Goal: Transaction & Acquisition: Purchase product/service

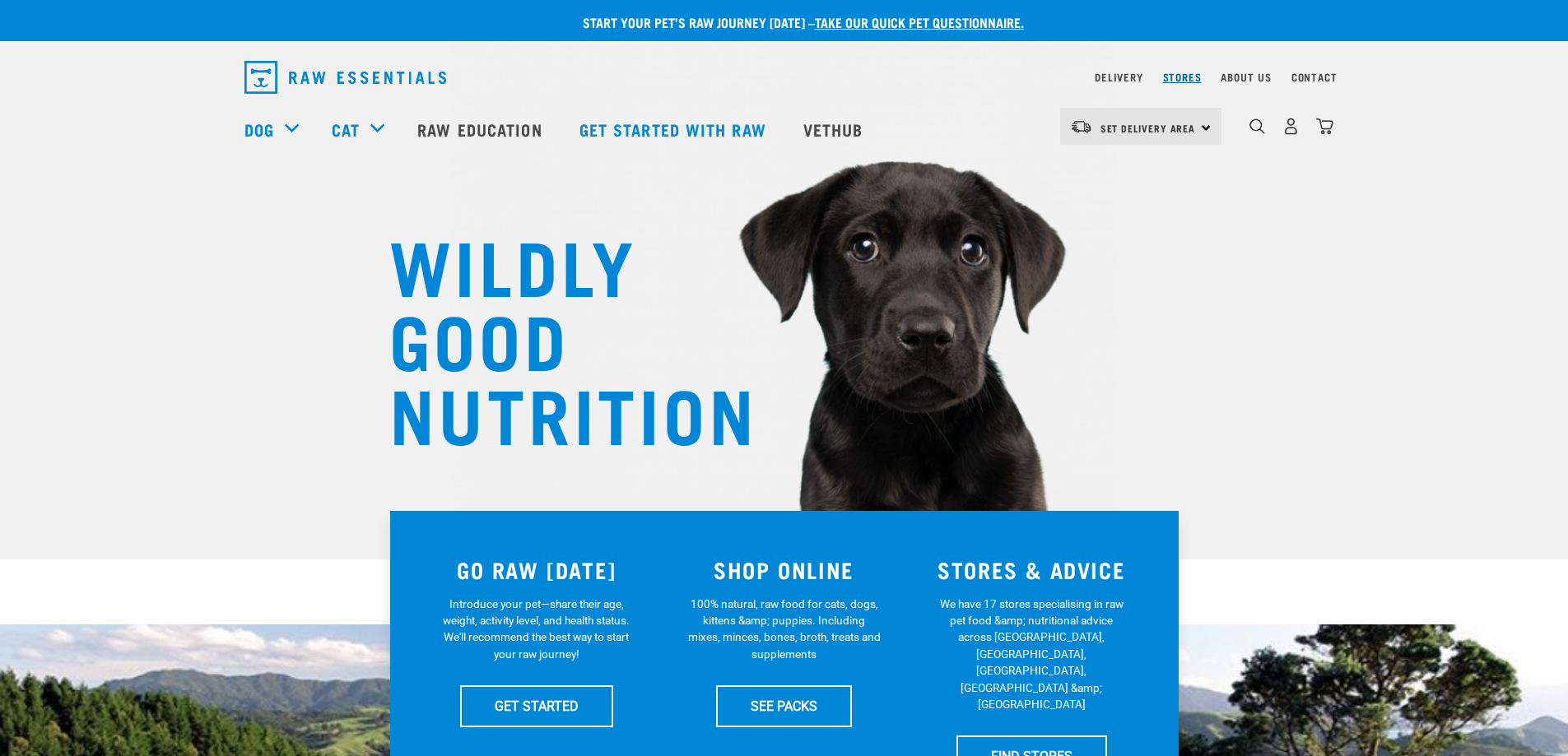
click at [1180, 78] on link "Stores" at bounding box center [1182, 77] width 39 height 6
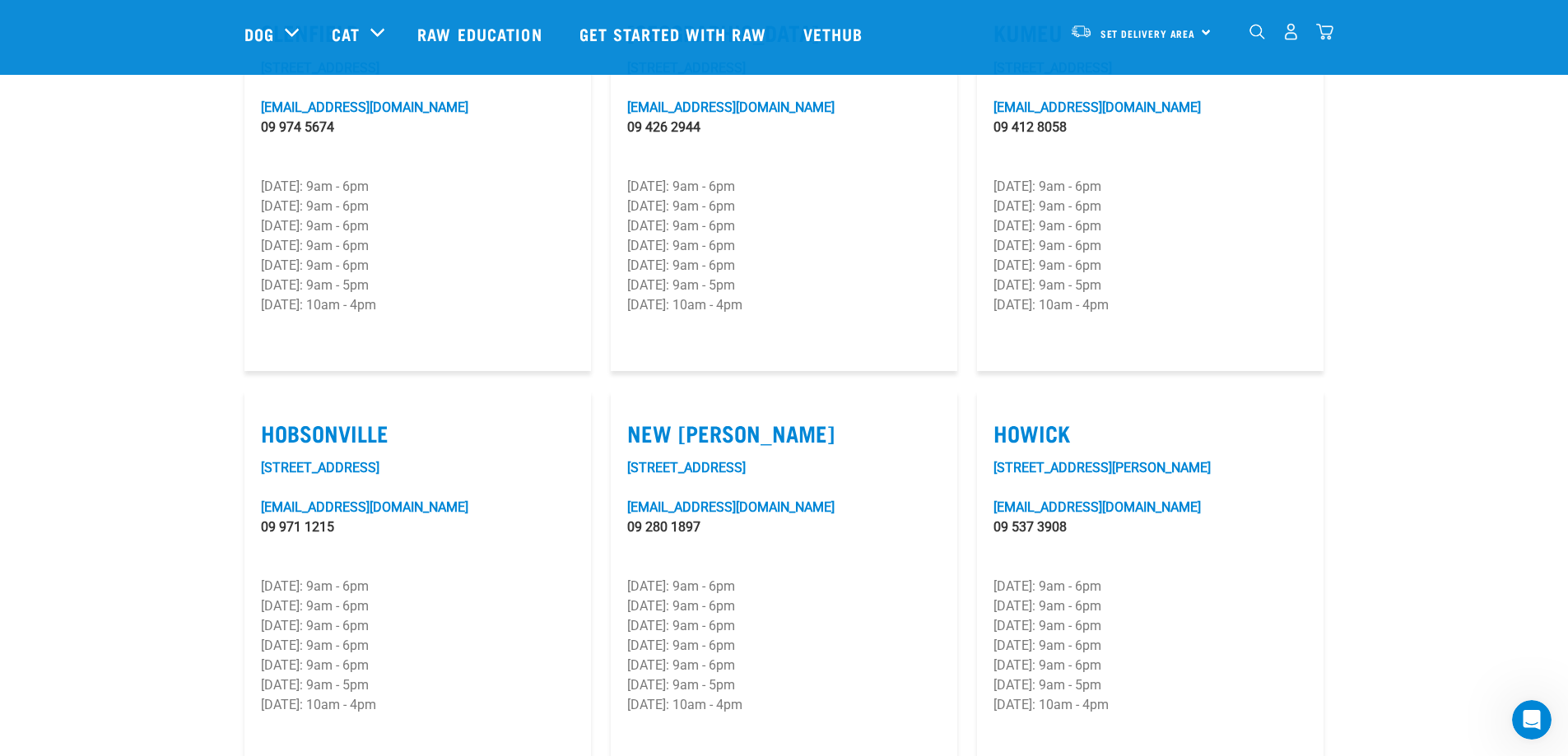
scroll to position [987, 0]
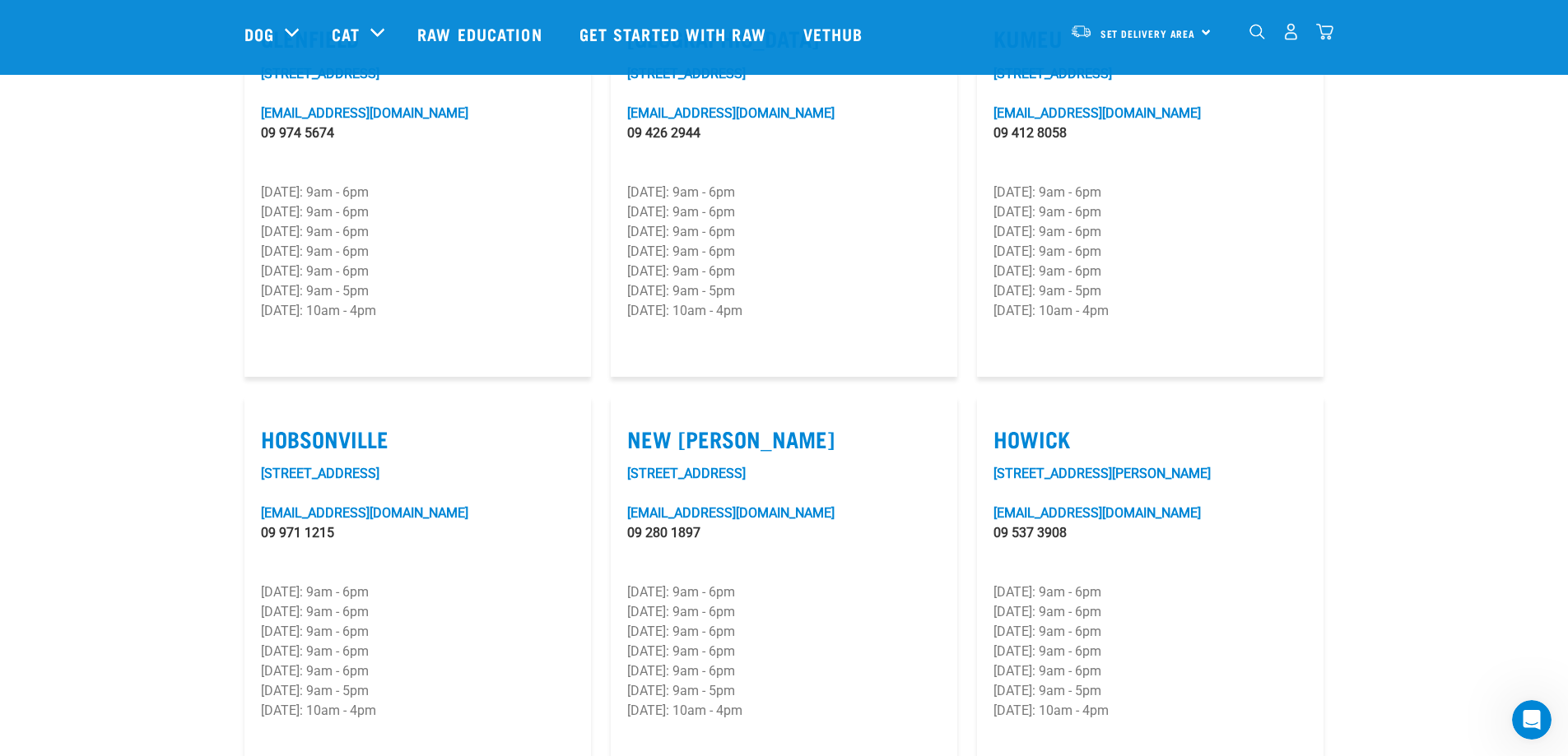
click at [701, 426] on label "New Lynn" at bounding box center [784, 439] width 313 height 26
click at [638, 413] on input "New Lynn" at bounding box center [632, 418] width 11 height 11
checkbox input "true"
click at [667, 466] on link "2 Astley Avenue" at bounding box center [686, 473] width 118 height 16
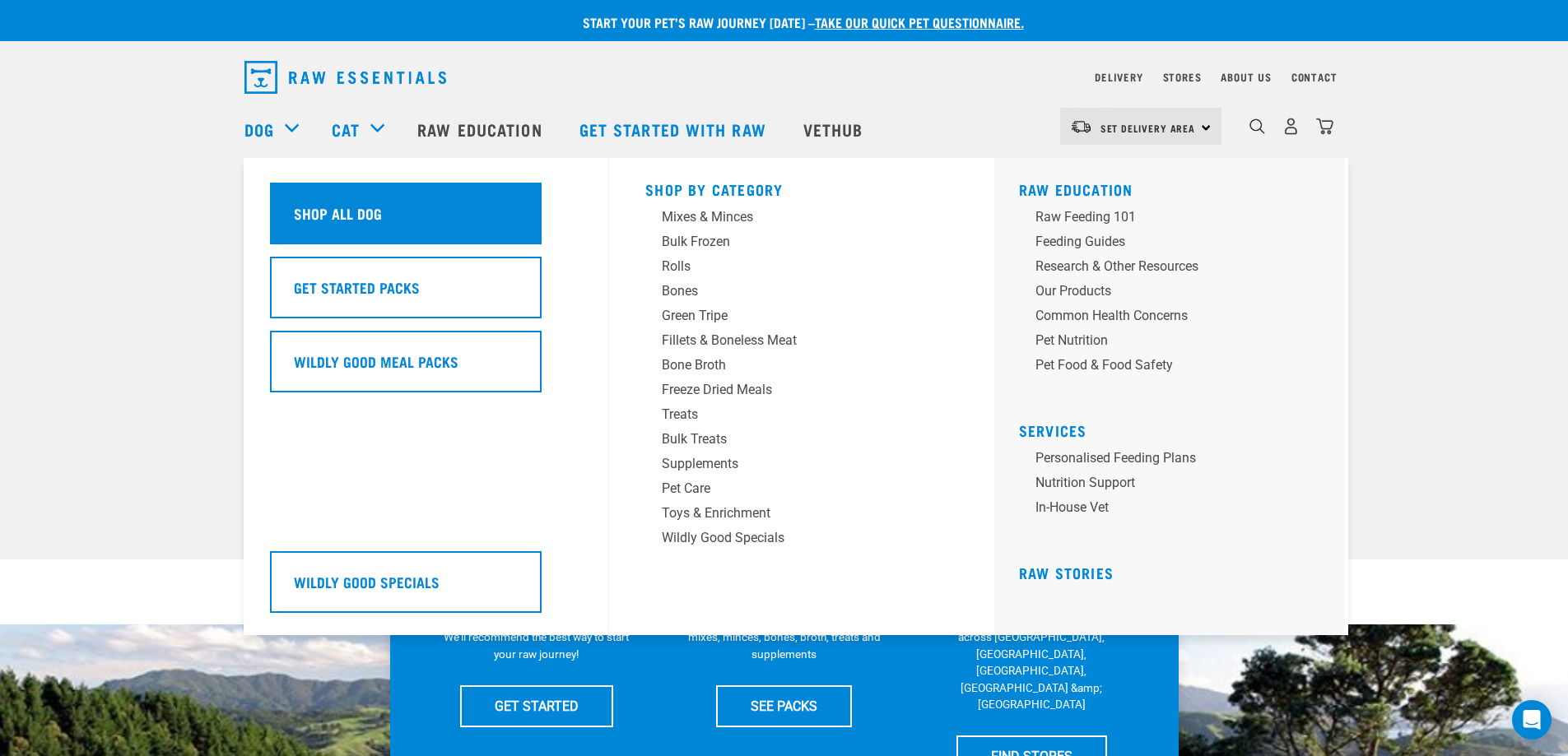
click at [343, 223] on h5 "Shop All Dog" at bounding box center [338, 213] width 88 height 21
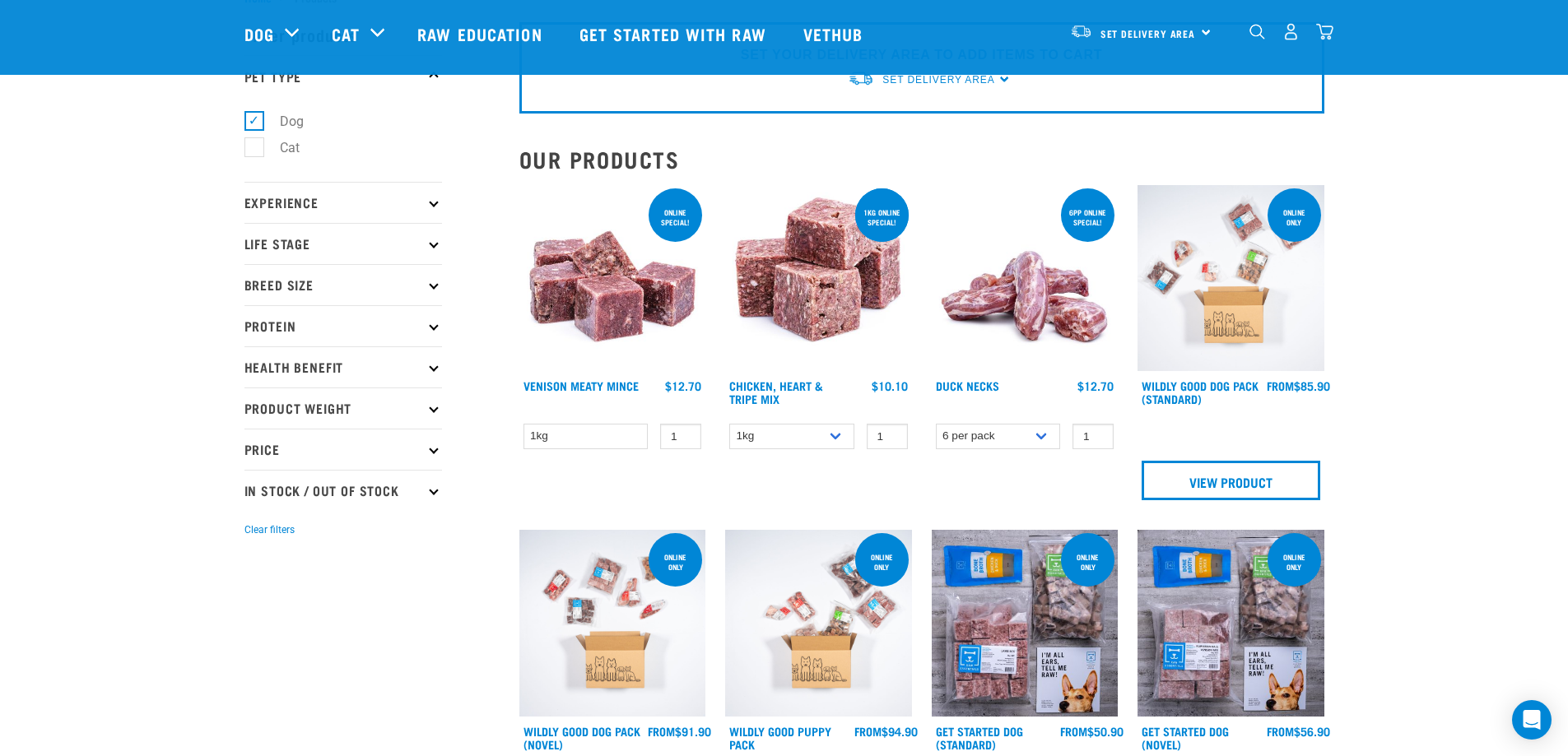
scroll to position [164, 0]
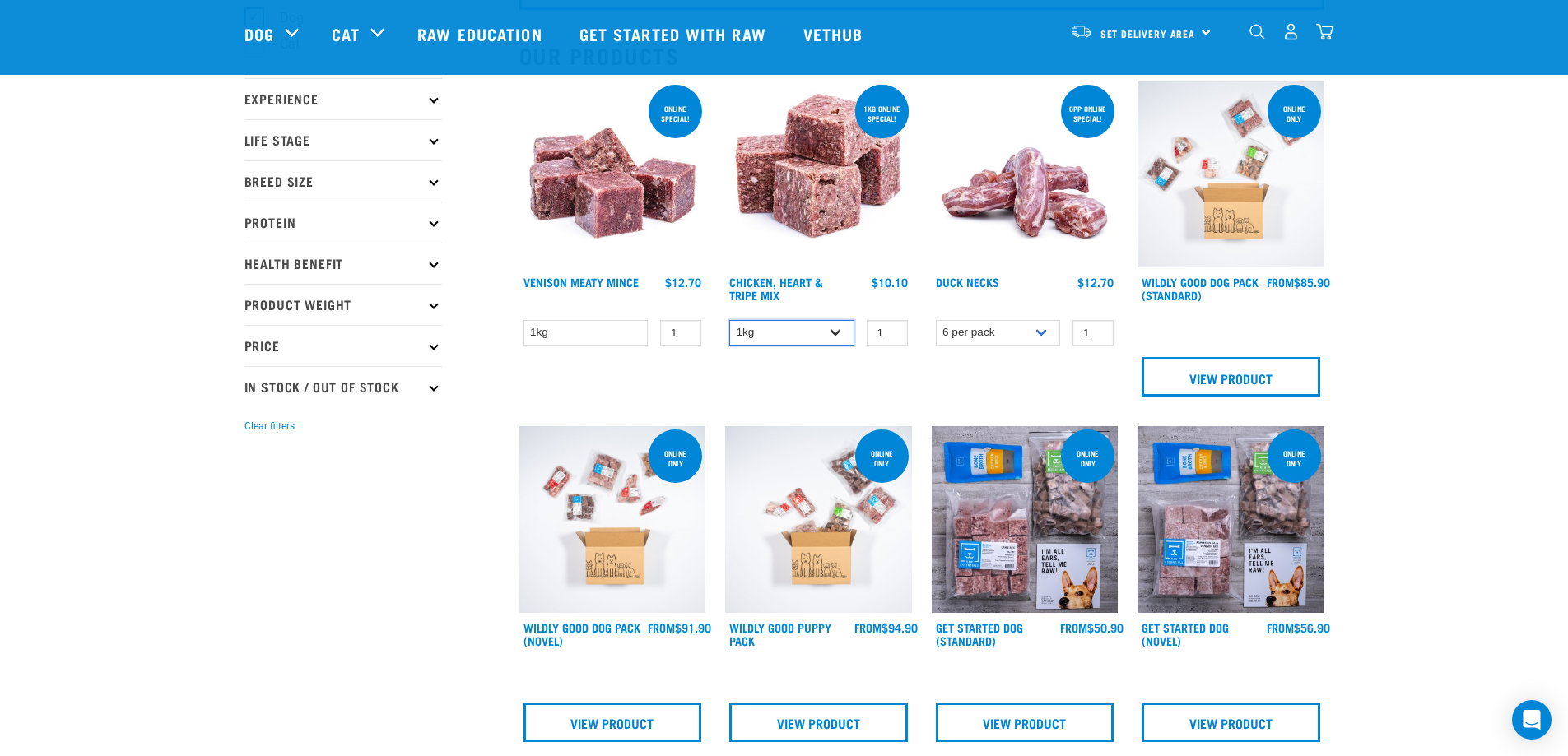
click at [836, 330] on select "1kg 3kg" at bounding box center [791, 332] width 125 height 26
select select "368"
click at [729, 320] on select "1kg 3kg" at bounding box center [791, 332] width 125 height 26
click at [1045, 323] on select "6 per pack 2 per pack" at bounding box center [998, 332] width 125 height 26
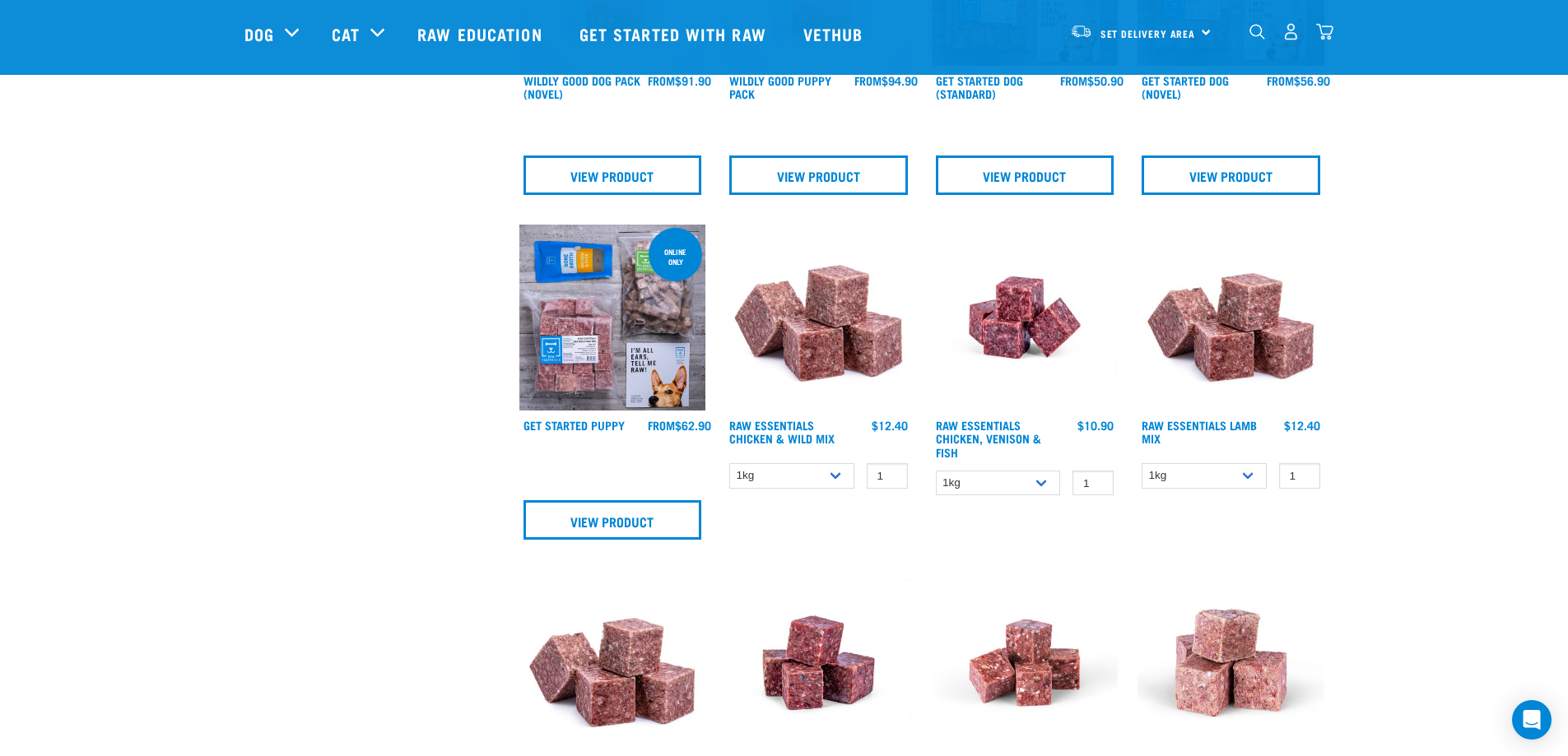
scroll to position [740, 0]
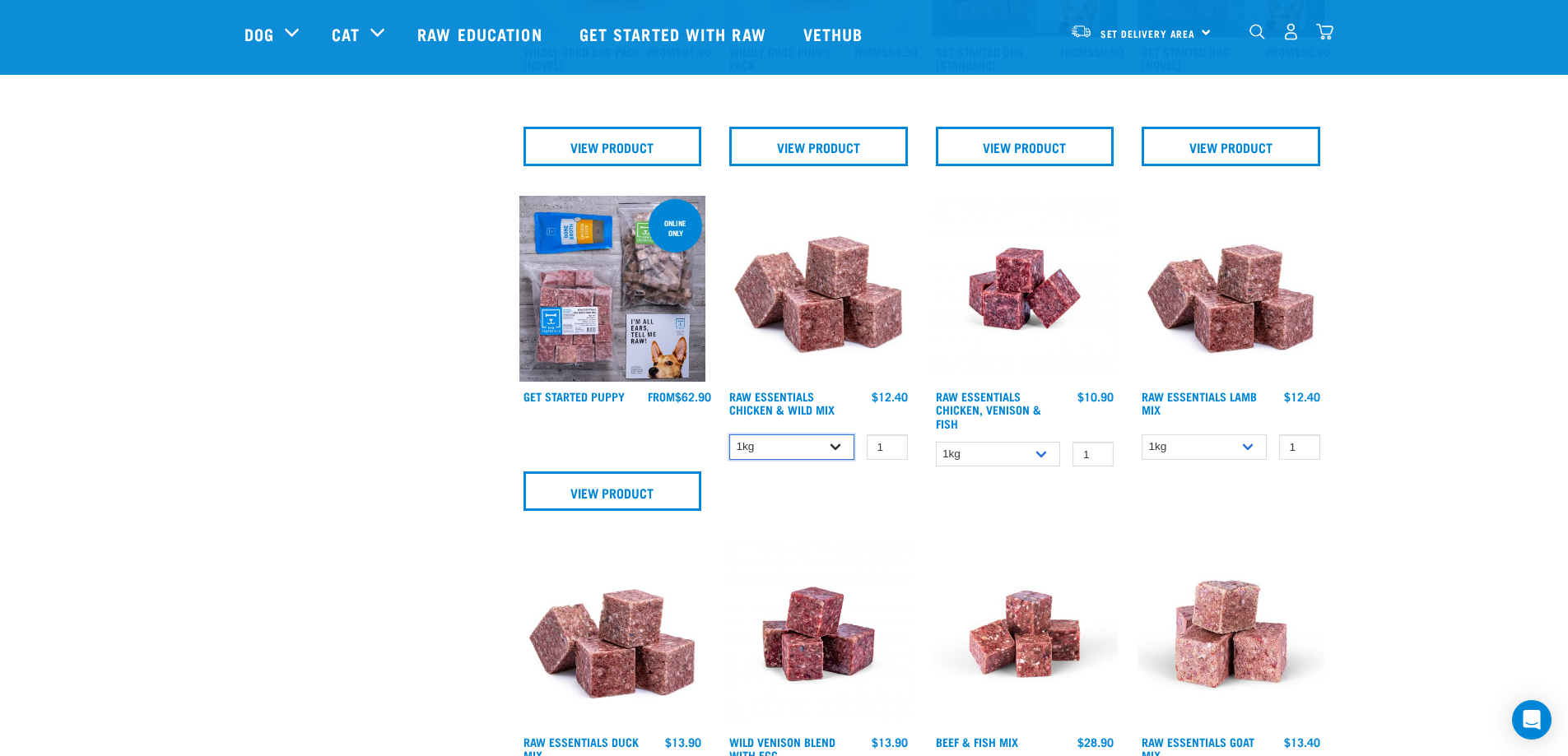
click at [836, 442] on select "1kg 3kg Bulk (10kg)" at bounding box center [791, 447] width 125 height 26
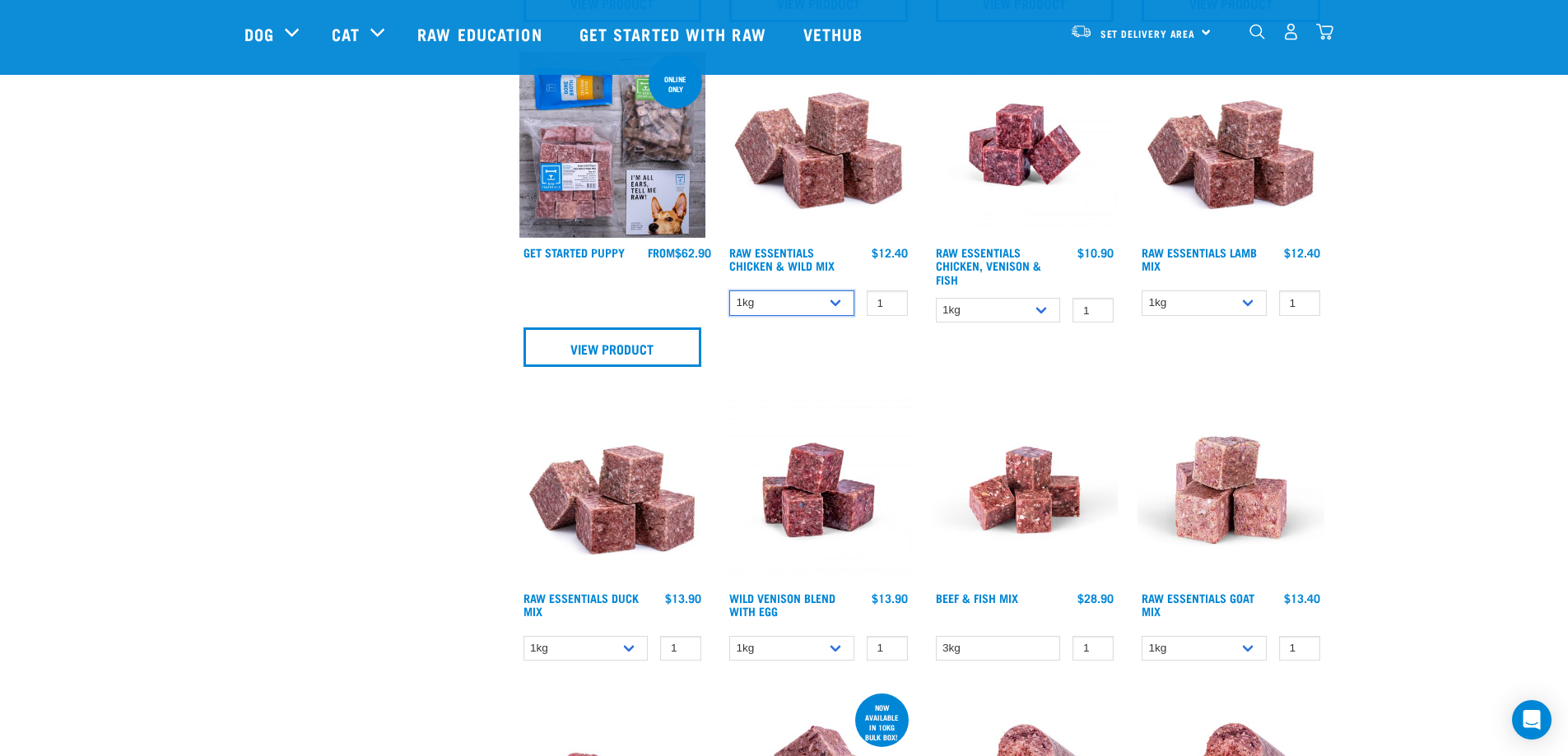
scroll to position [1070, 0]
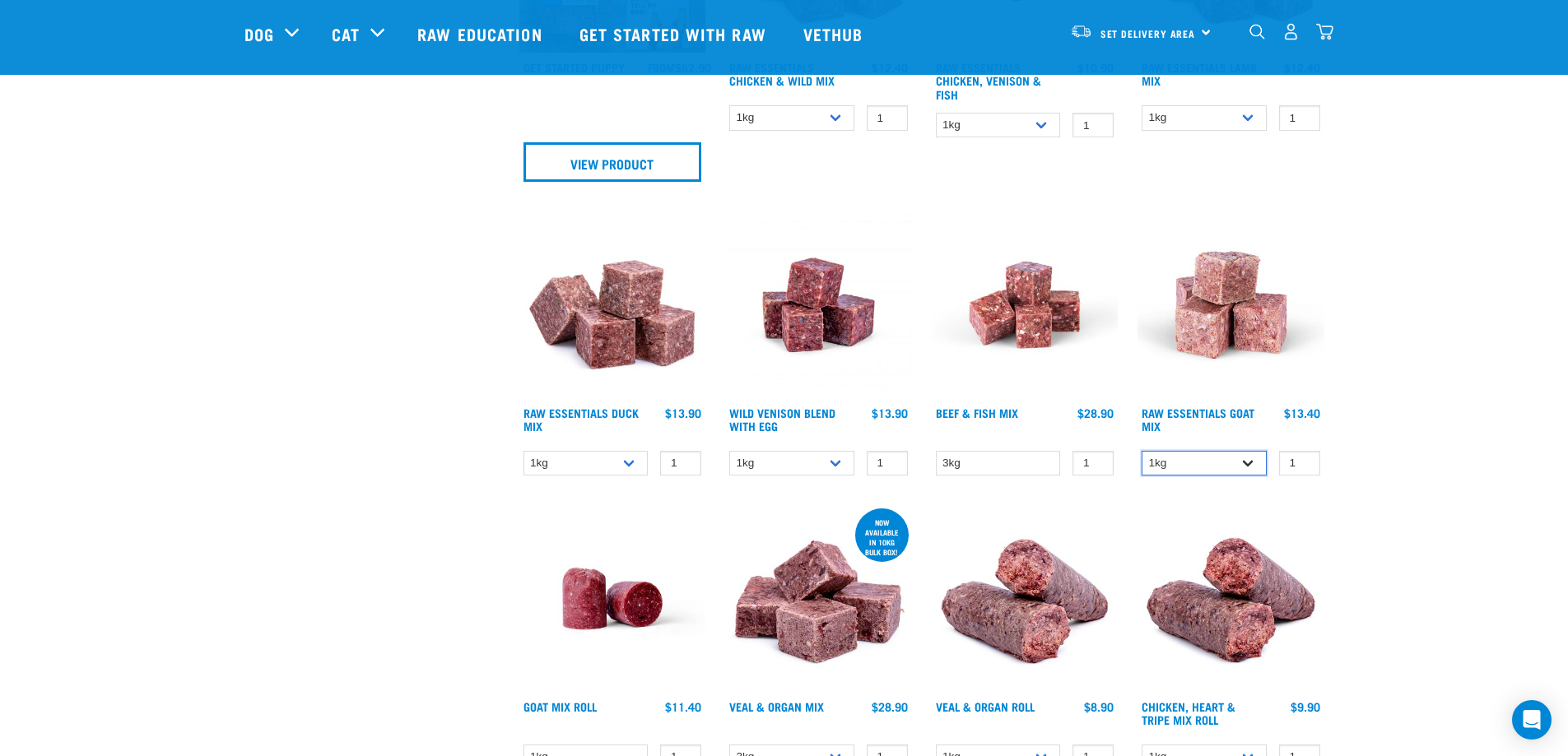
click at [1250, 458] on select "1kg 3kg Bulk (10kg)" at bounding box center [1203, 464] width 125 height 26
select select "337219"
click at [1141, 451] on select "1kg 3kg Bulk (10kg)" at bounding box center [1203, 464] width 125 height 26
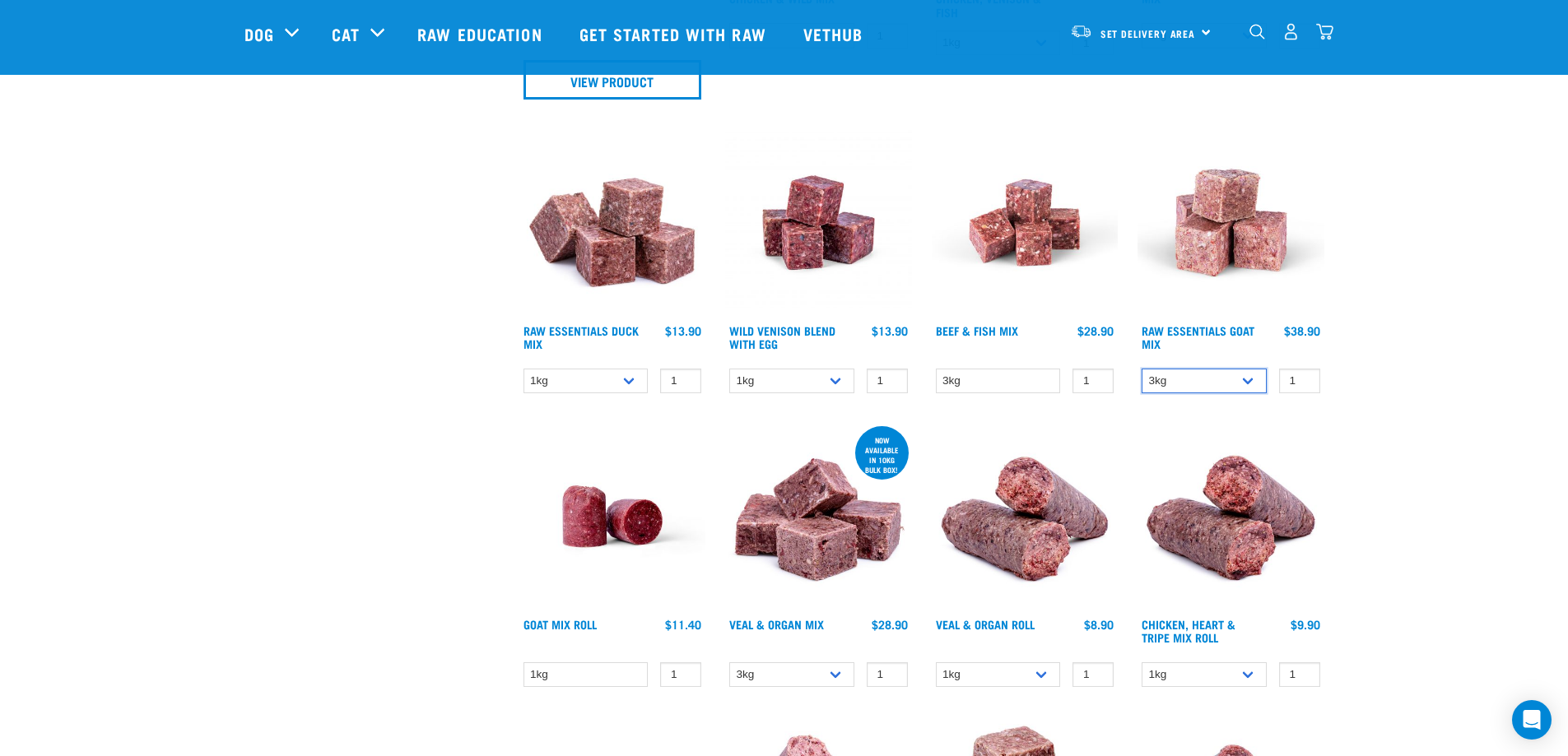
scroll to position [1317, 0]
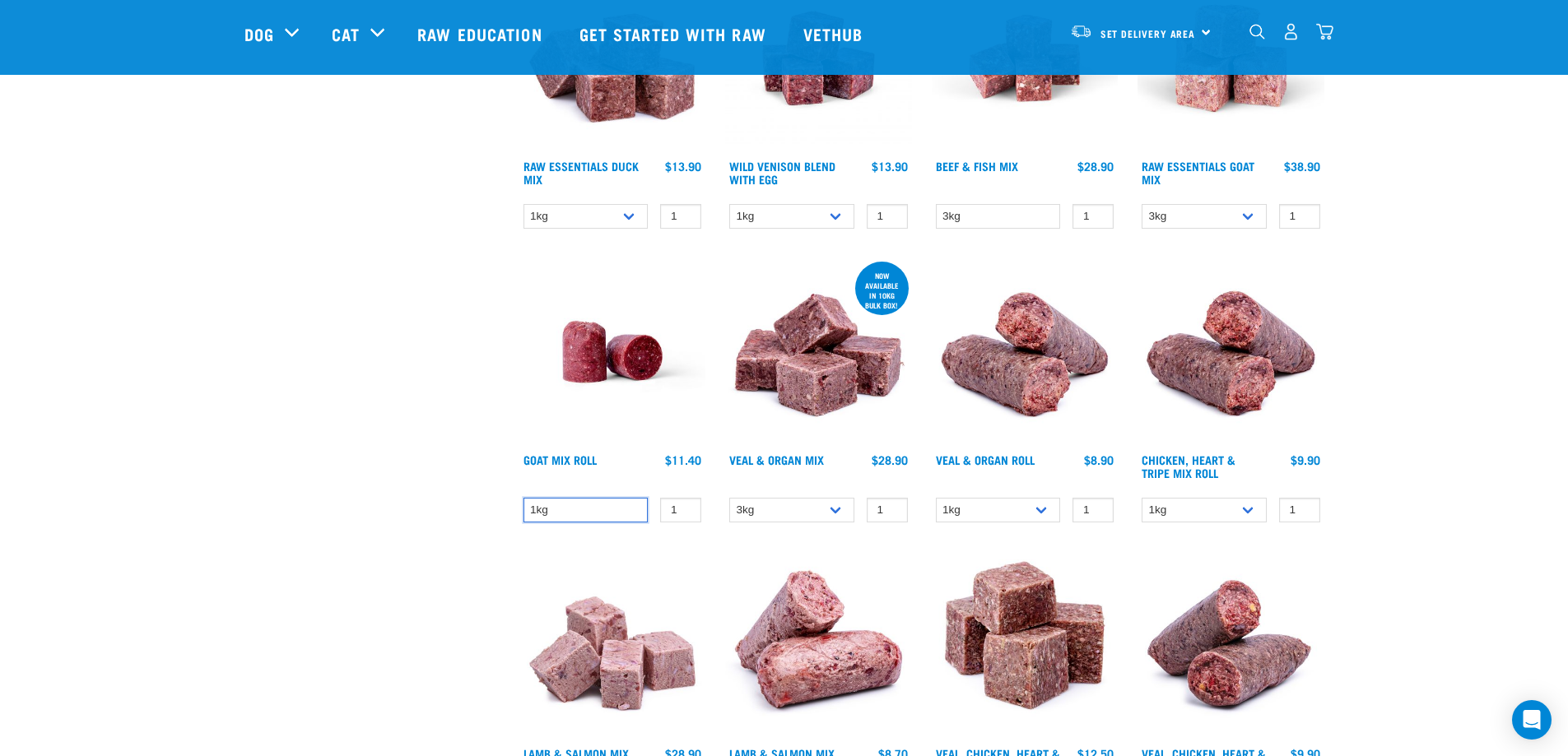
click at [646, 509] on select "1kg" at bounding box center [585, 511] width 125 height 26
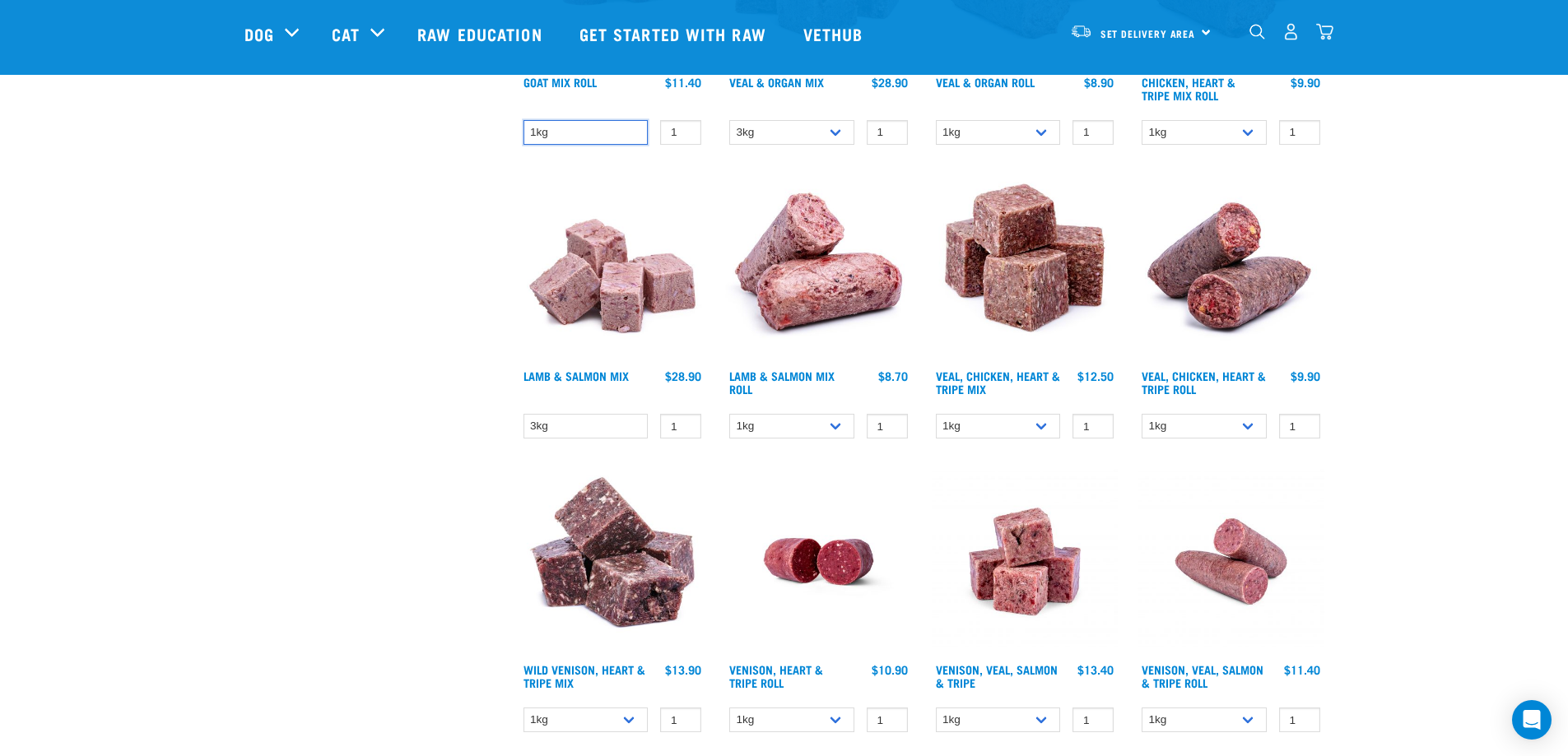
scroll to position [1728, 0]
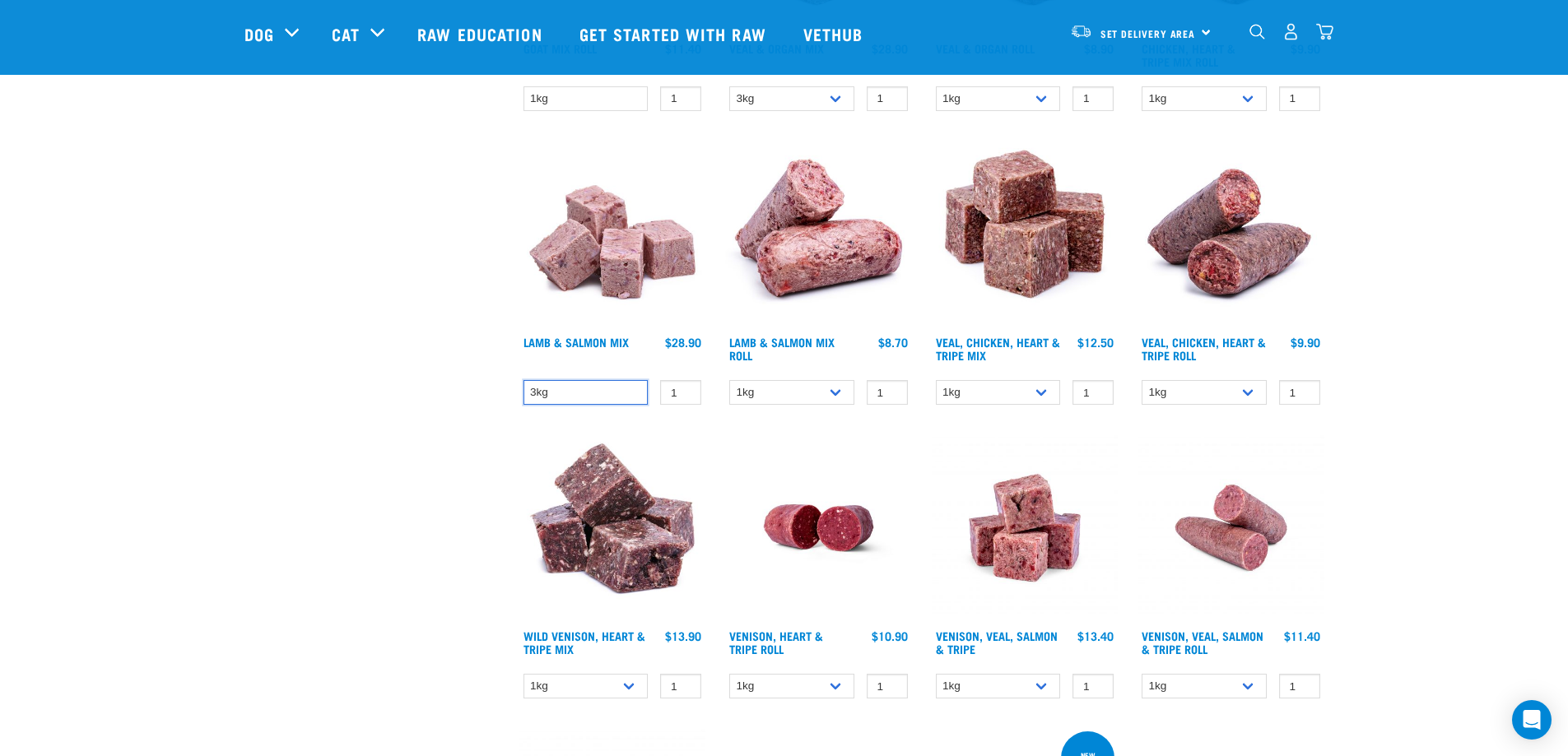
click at [602, 402] on select "3kg" at bounding box center [585, 392] width 125 height 26
click at [603, 402] on select "3kg" at bounding box center [585, 392] width 125 height 26
click at [834, 397] on select "1kg Bulk (10kg)" at bounding box center [791, 392] width 125 height 26
click at [729, 380] on select "1kg Bulk (10kg)" at bounding box center [791, 392] width 125 height 26
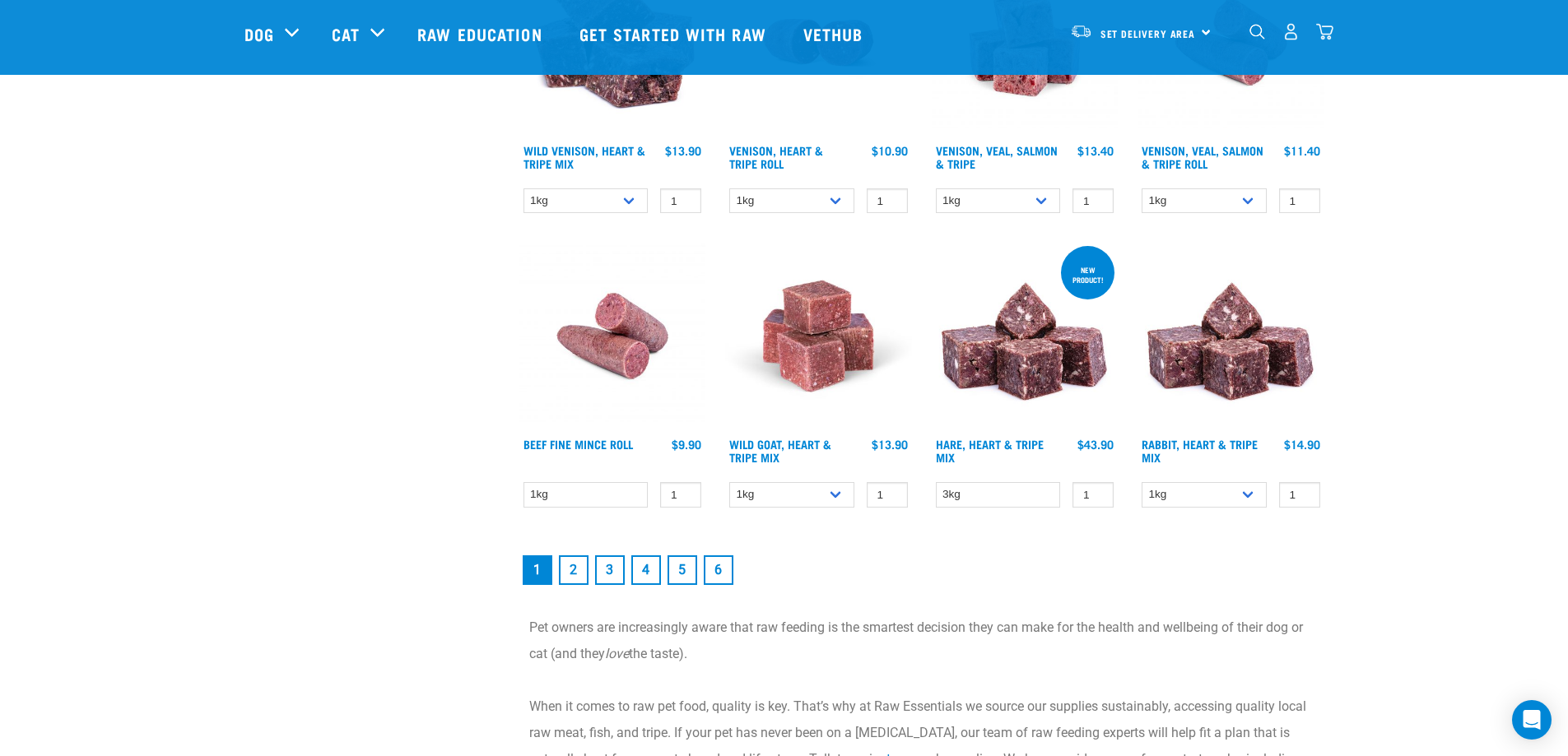
scroll to position [2222, 0]
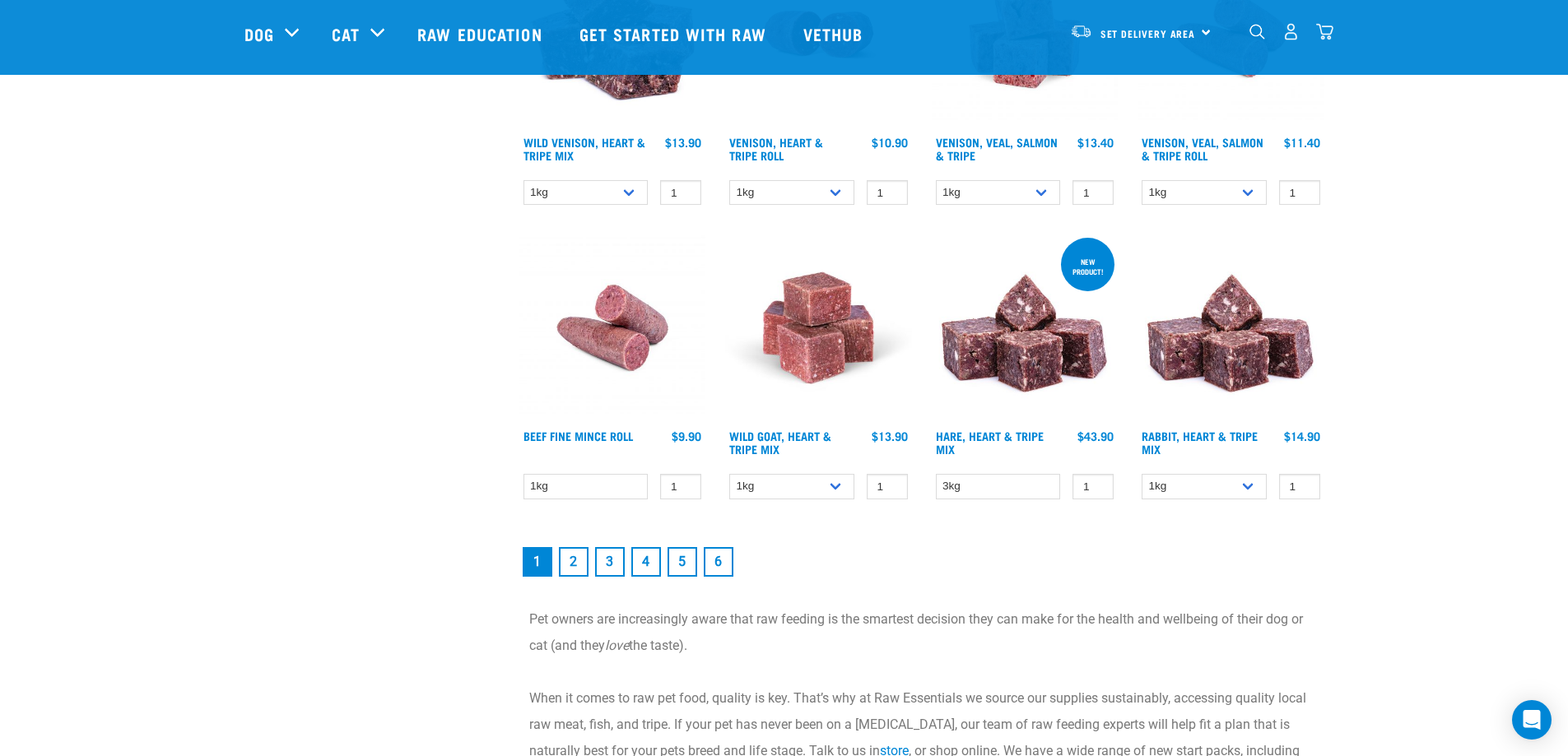
click at [574, 567] on link "2" at bounding box center [574, 562] width 30 height 30
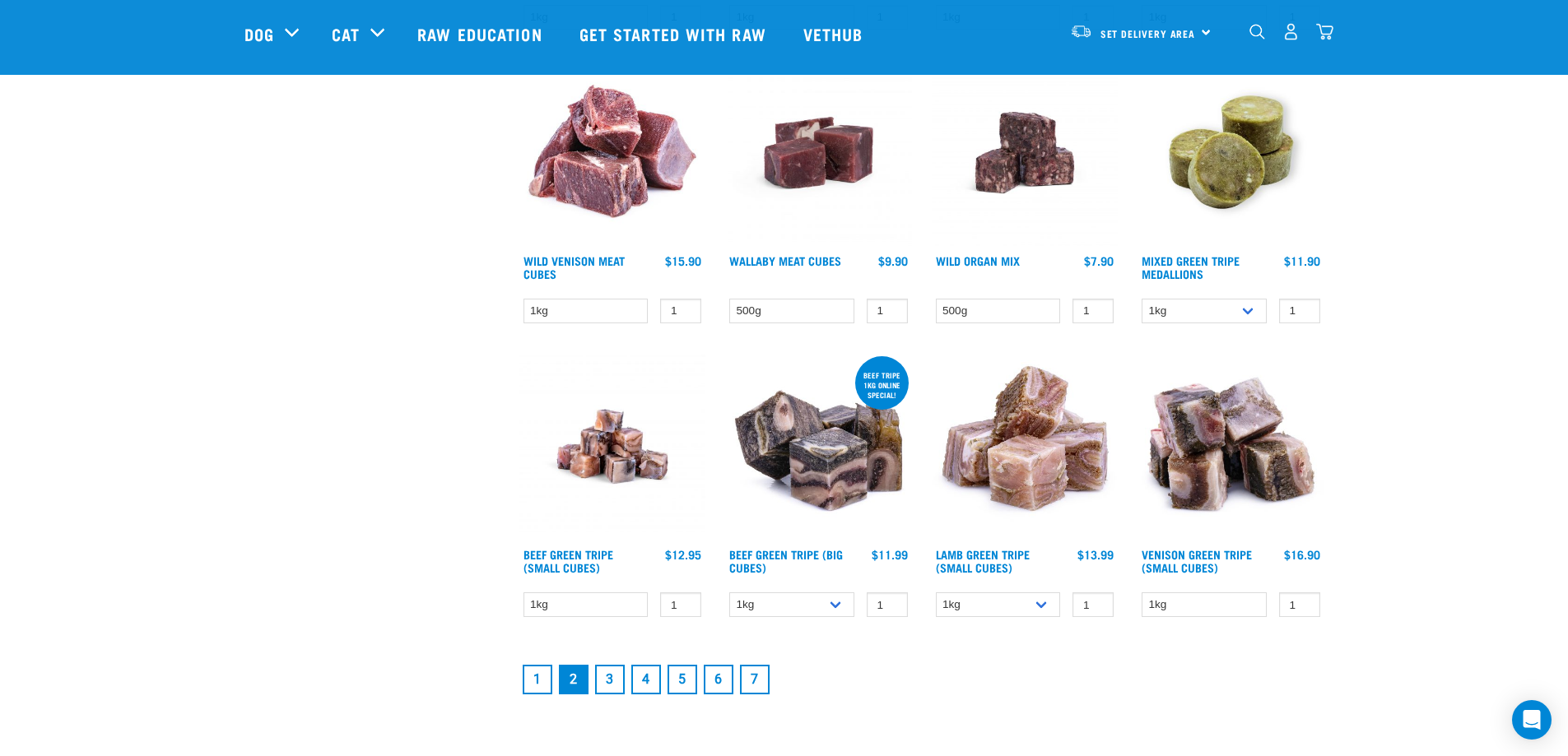
scroll to position [1975, 0]
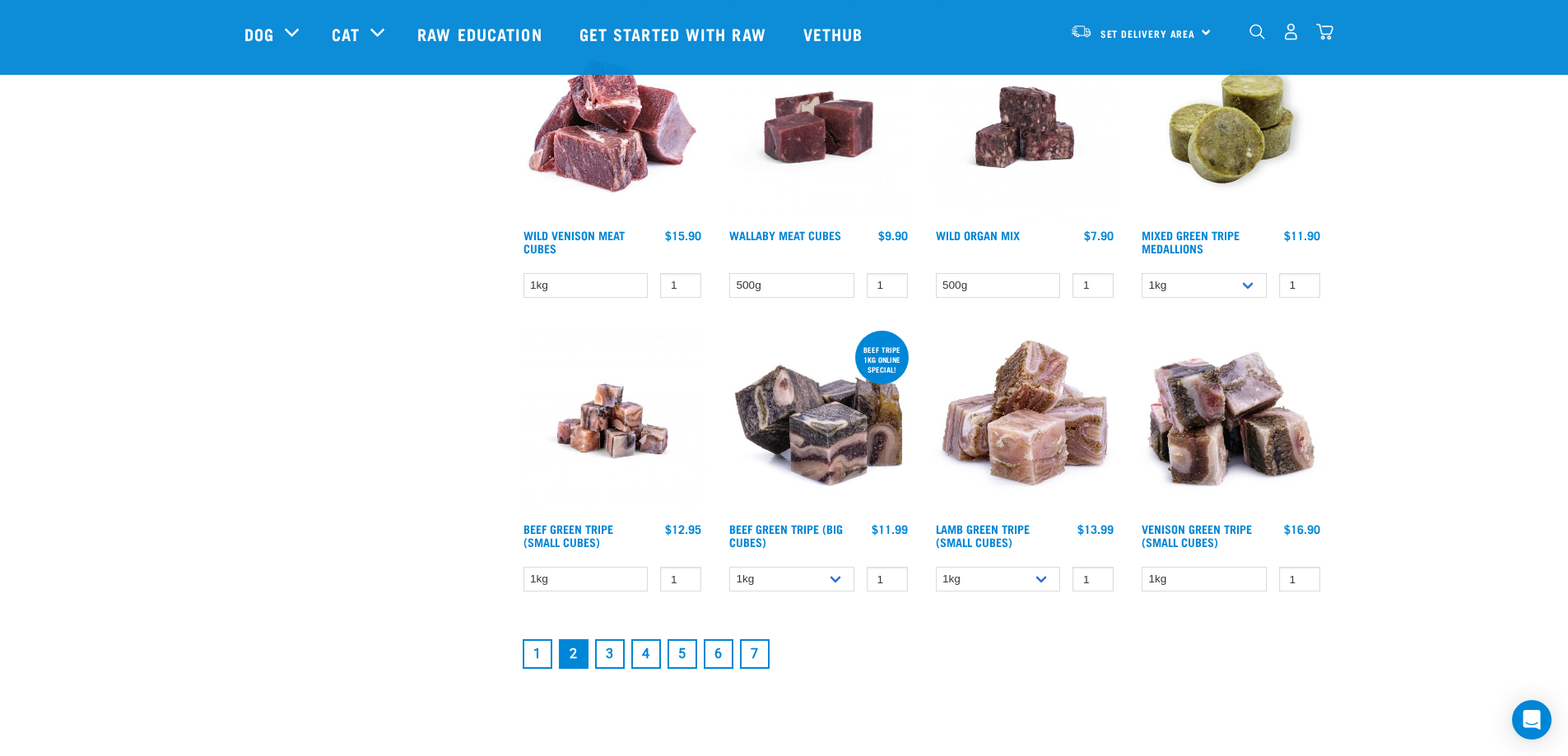
click at [608, 654] on link "3" at bounding box center [610, 654] width 30 height 30
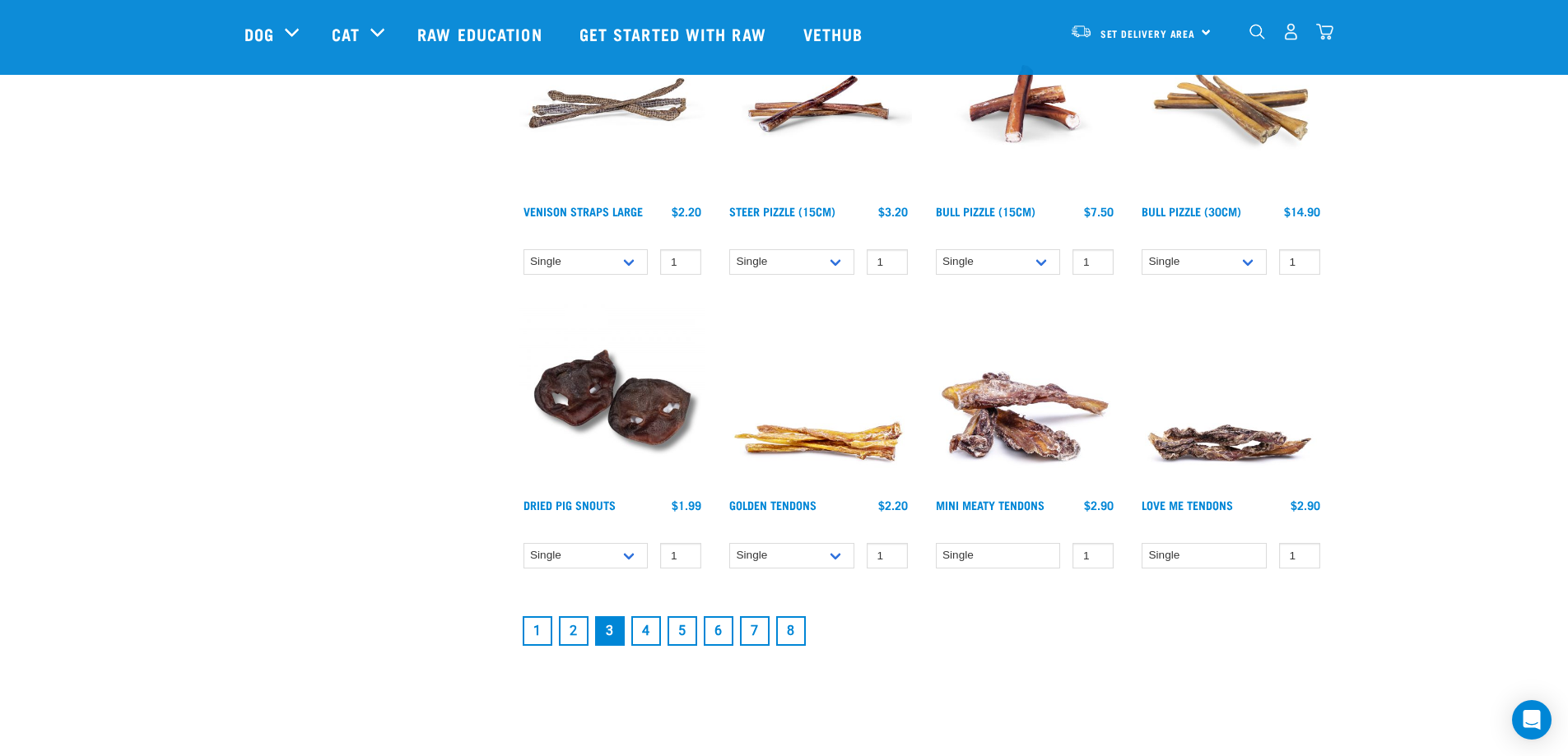
scroll to position [2057, 0]
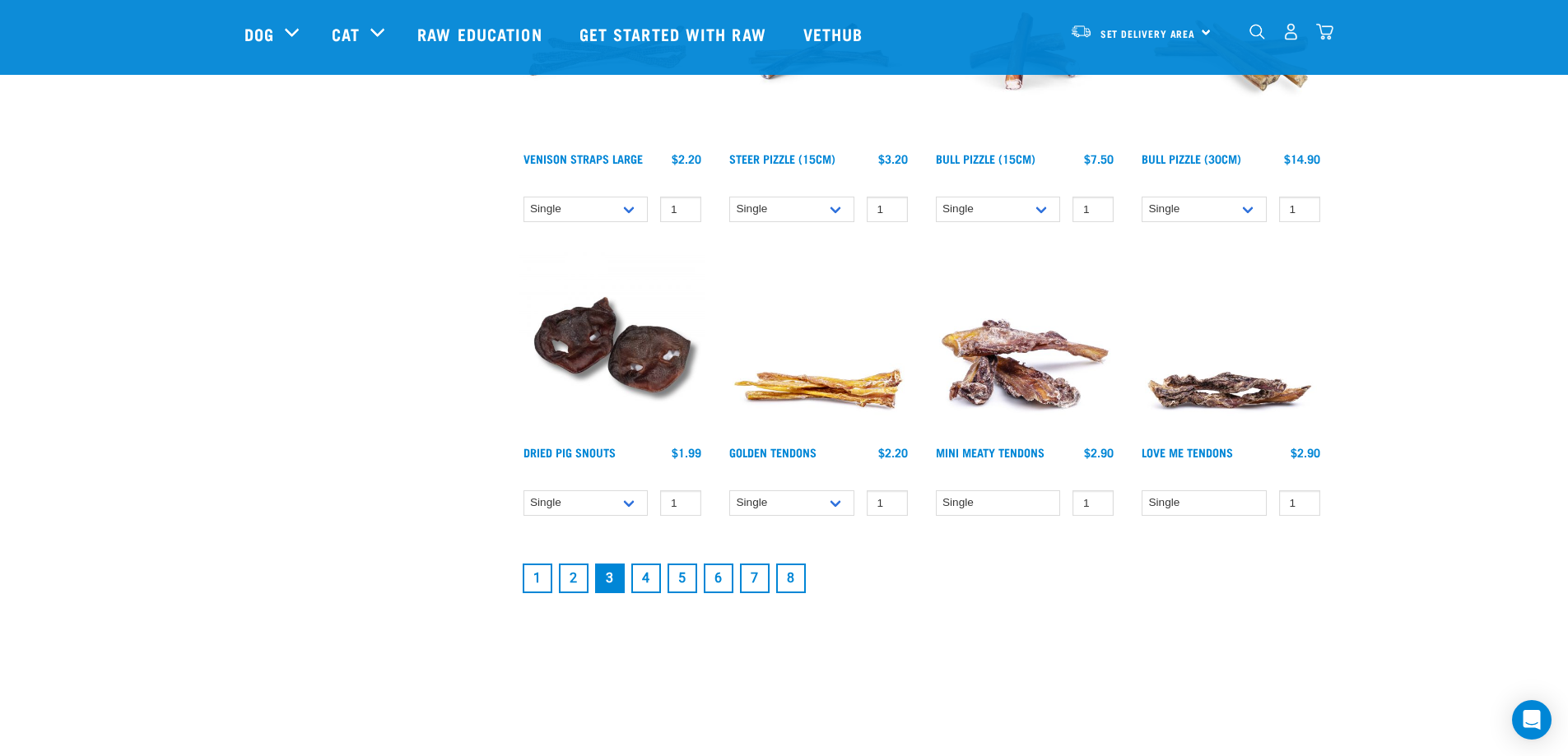
click at [647, 576] on link "4" at bounding box center [646, 578] width 30 height 30
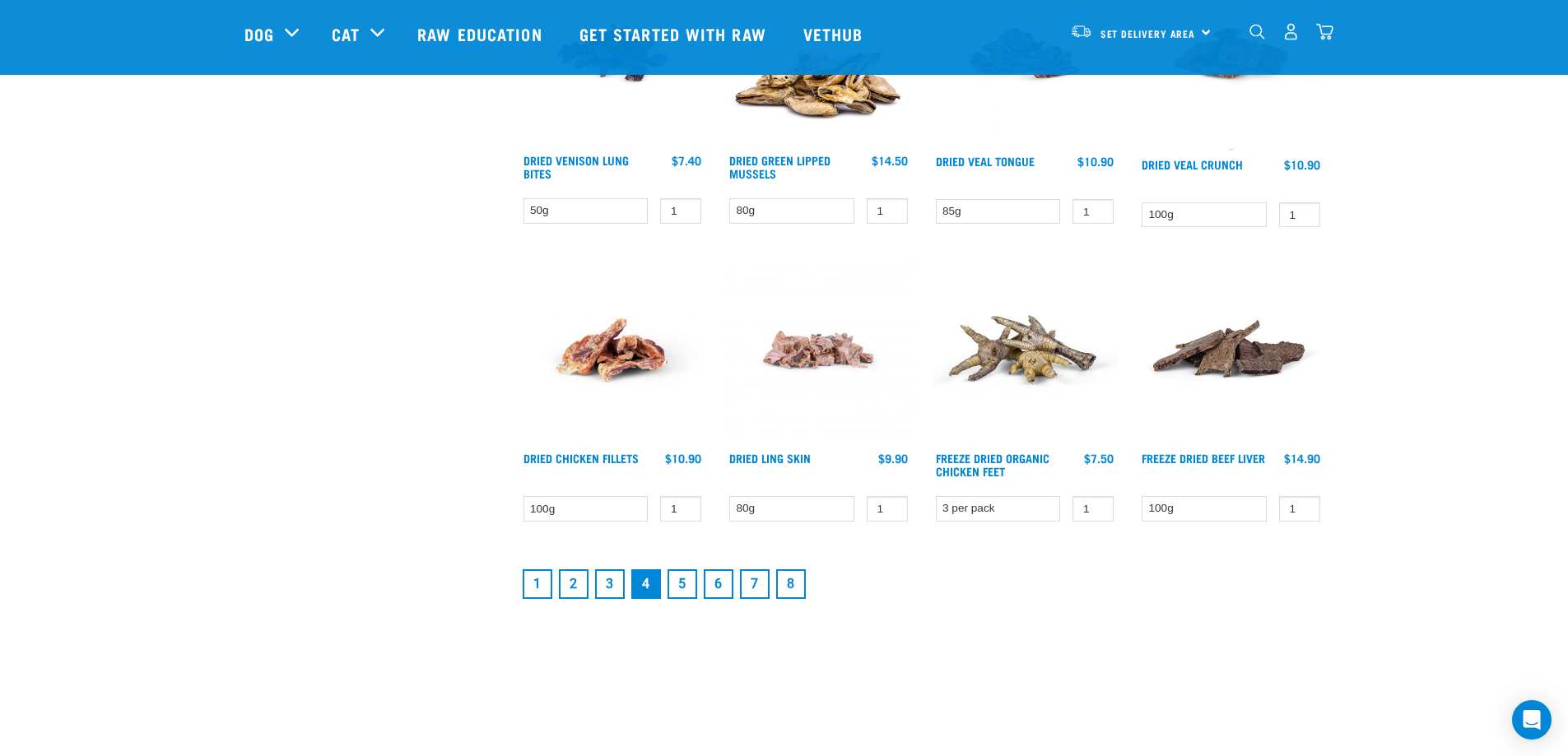
scroll to position [2057, 0]
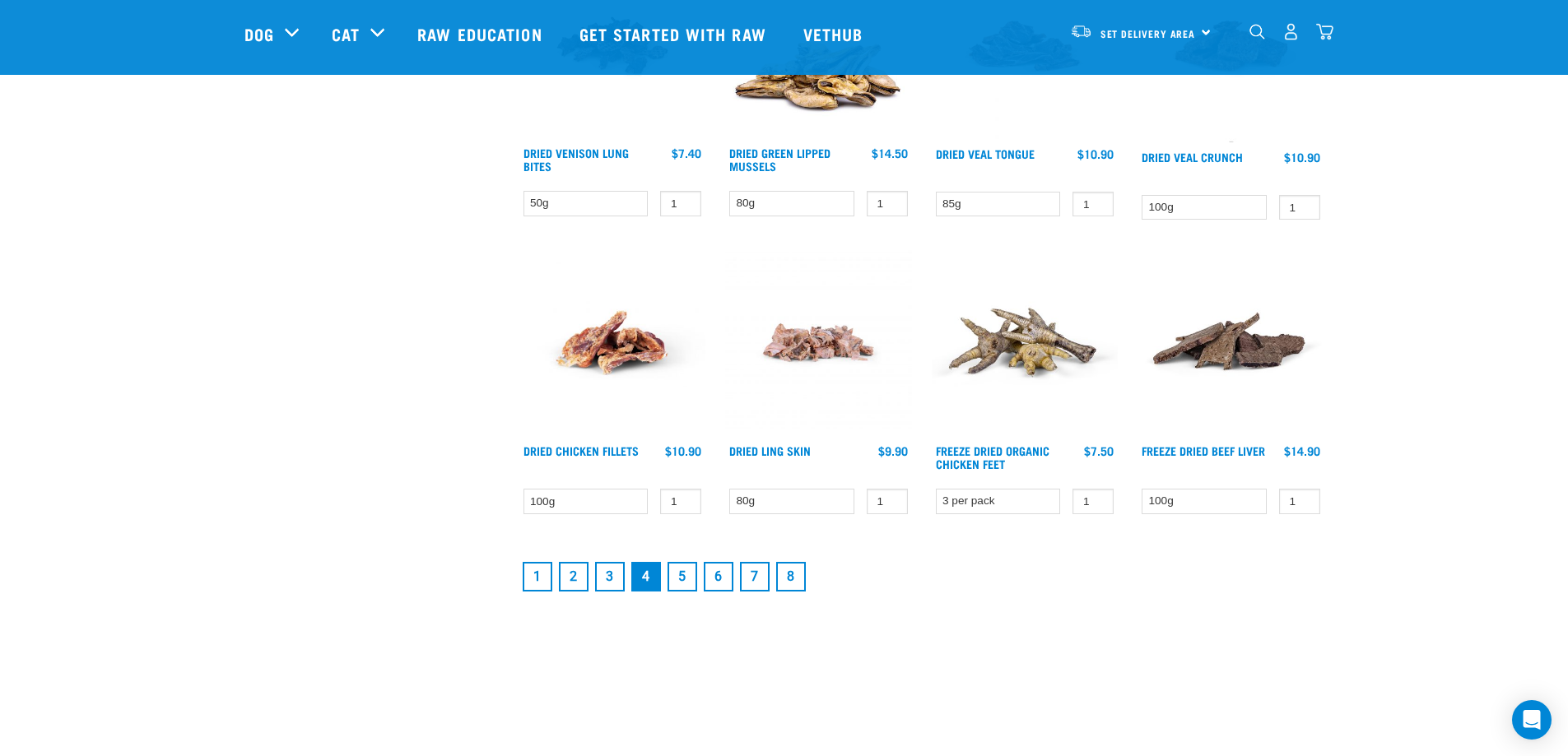
click at [678, 573] on link "5" at bounding box center [683, 577] width 30 height 30
